Goal: Task Accomplishment & Management: Use online tool/utility

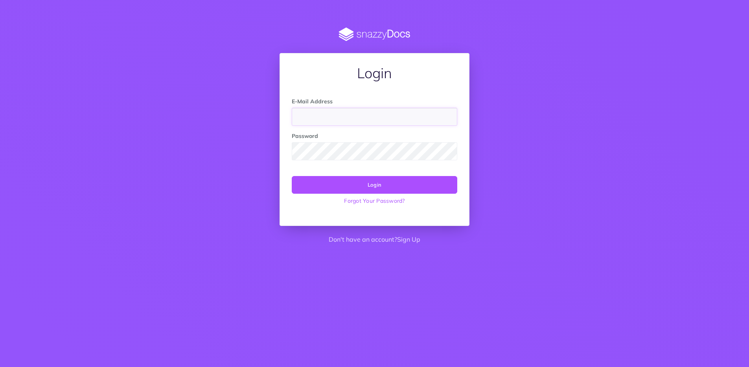
type input "[PERSON_NAME][EMAIL_ADDRESS][PERSON_NAME][DOMAIN_NAME]"
click at [383, 189] on button "Login" at bounding box center [375, 184] width 166 height 17
type input "[PERSON_NAME][EMAIL_ADDRESS][PERSON_NAME][DOMAIN_NAME]"
click at [390, 193] on button "Login" at bounding box center [375, 184] width 166 height 17
